Goal: Transaction & Acquisition: Purchase product/service

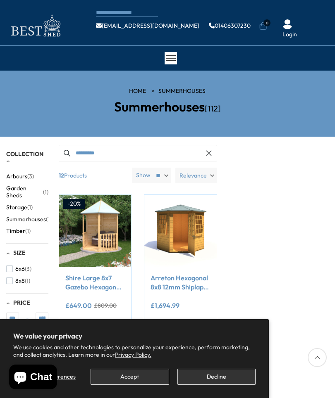
click at [213, 385] on button "Decline" at bounding box center [216, 377] width 78 height 16
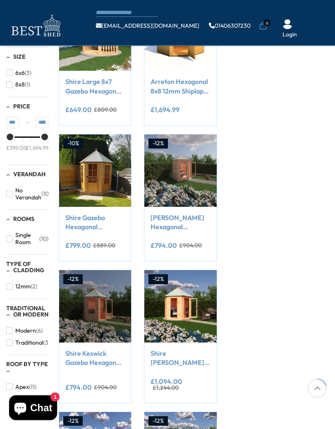
scroll to position [172, 0]
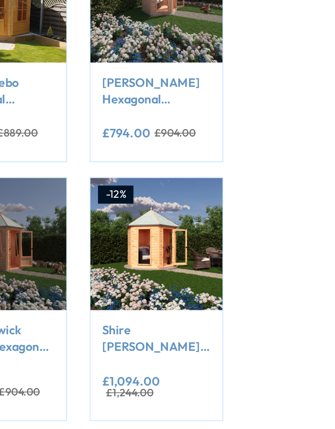
click at [144, 248] on img at bounding box center [180, 284] width 72 height 72
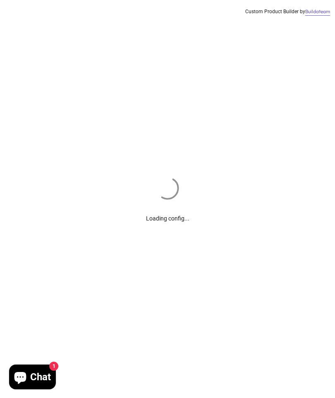
click at [334, 252] on div "Loading config... Custom Product Builder by Buildateam" at bounding box center [167, 199] width 335 height 398
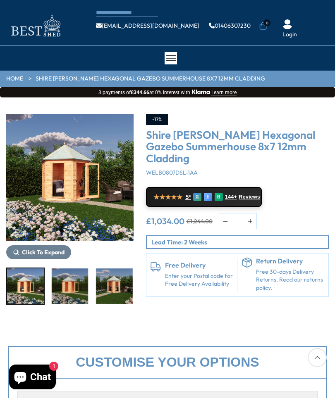
click at [79, 214] on img "1 / 10" at bounding box center [69, 177] width 127 height 127
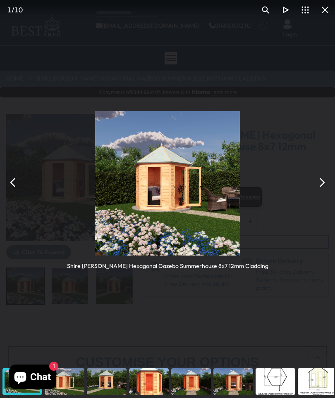
click at [320, 191] on button "You can close this modal content with the ESC key" at bounding box center [322, 183] width 20 height 20
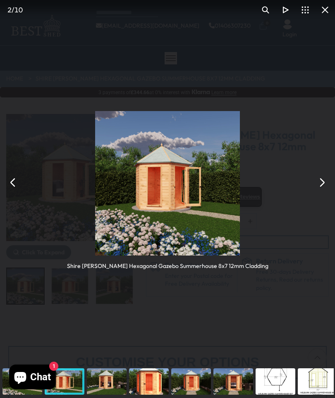
click at [319, 191] on button "You can close this modal content with the ESC key" at bounding box center [322, 183] width 20 height 20
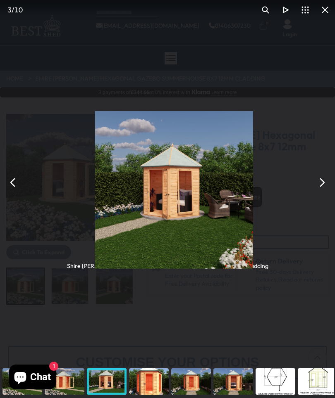
click at [318, 184] on button "You can close this modal content with the ESC key" at bounding box center [322, 183] width 20 height 20
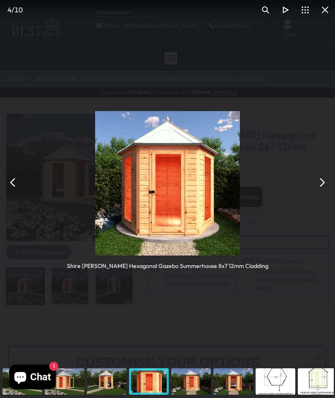
click at [323, 186] on button "You can close this modal content with the ESC key" at bounding box center [322, 183] width 20 height 20
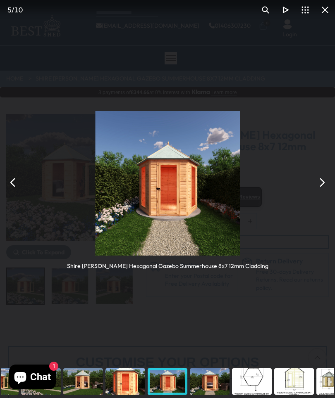
click at [320, 183] on button "You can close this modal content with the ESC key" at bounding box center [322, 183] width 20 height 20
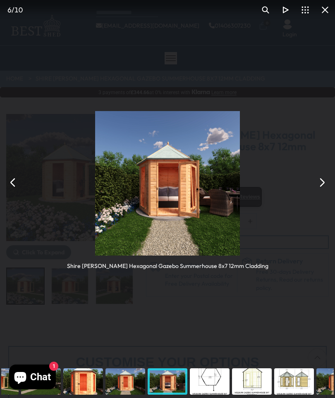
click at [324, 181] on button "You can close this modal content with the ESC key" at bounding box center [322, 183] width 20 height 20
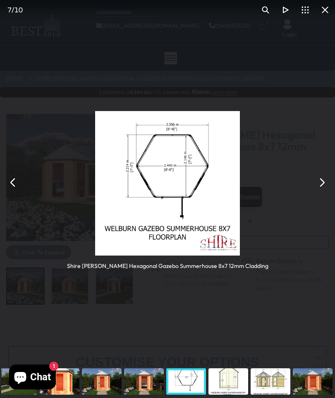
click at [323, 176] on button "You can close this modal content with the ESC key" at bounding box center [322, 183] width 20 height 20
